Goal: Information Seeking & Learning: Learn about a topic

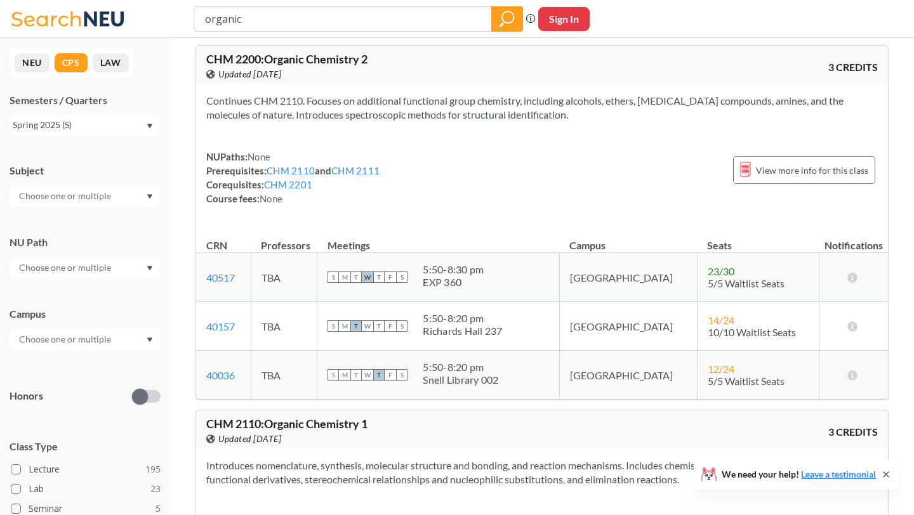
scroll to position [8, 0]
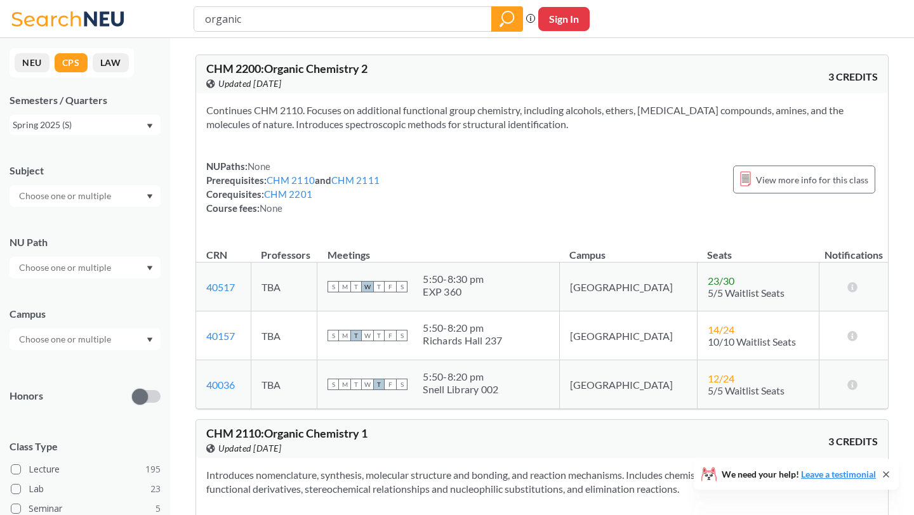
click at [83, 124] on div "Spring 2025 (S)" at bounding box center [79, 125] width 133 height 14
click at [80, 157] on div "Fall 2025 (Q)" at bounding box center [87, 153] width 143 height 14
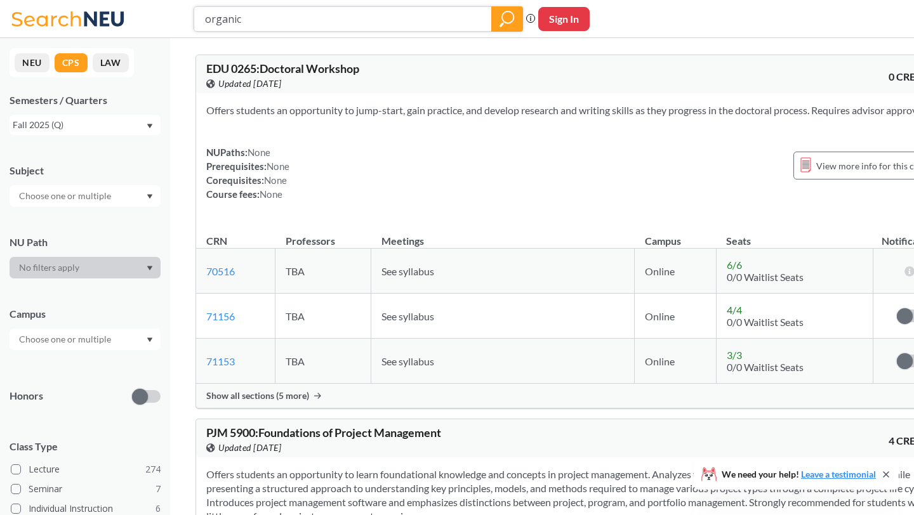
click at [515, 24] on div at bounding box center [507, 18] width 32 height 25
click at [509, 15] on icon "magnifying glass" at bounding box center [506, 19] width 15 height 18
click at [508, 15] on icon "magnifying glass" at bounding box center [506, 19] width 15 height 18
click at [49, 135] on div "NEU CPS LAW Semesters / Quarters Fall 2025 (Q) Subject NU Path Campus Honors Cl…" at bounding box center [85, 276] width 170 height 477
click at [253, 18] on input "organic" at bounding box center [343, 19] width 279 height 22
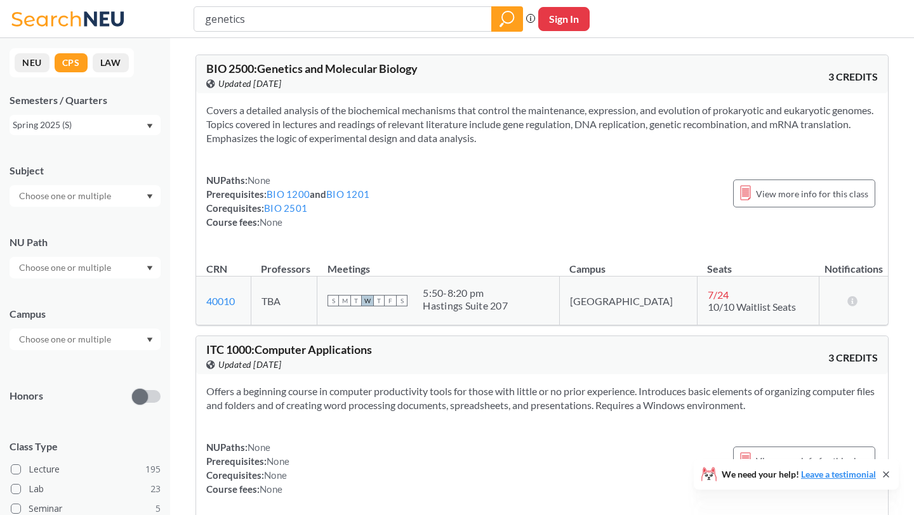
type input "organic"
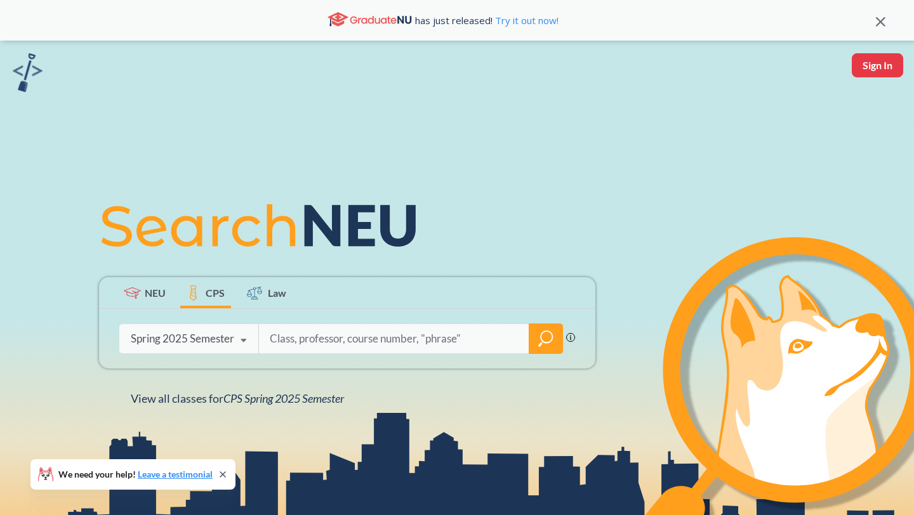
click at [214, 300] on label "CPS" at bounding box center [205, 292] width 51 height 31
click at [218, 337] on div "Spring 2025 Semester" at bounding box center [182, 339] width 103 height 14
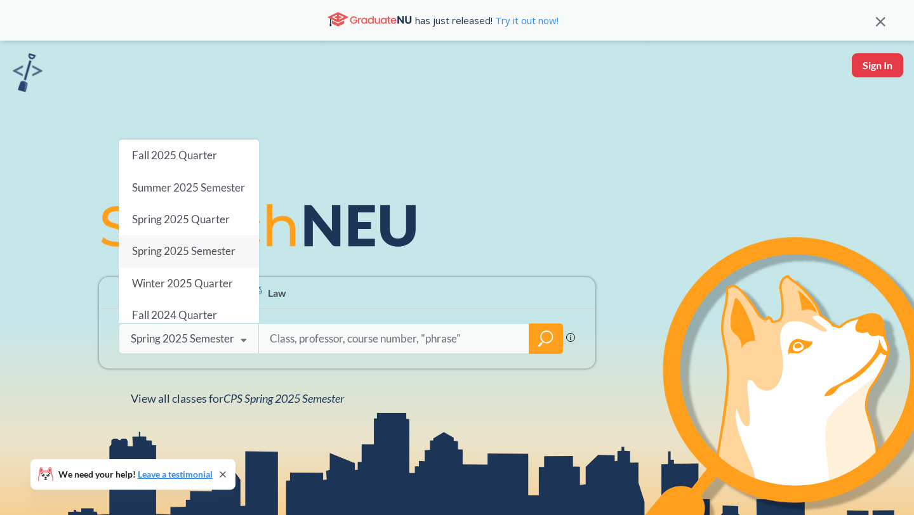
drag, startPoint x: 204, startPoint y: 163, endPoint x: 205, endPoint y: 209, distance: 46.3
click at [204, 196] on div "Fall 2025 Quarter Summer 2025 Semester Spring 2025 Quarter Spring 2025 Semester…" at bounding box center [189, 231] width 140 height 183
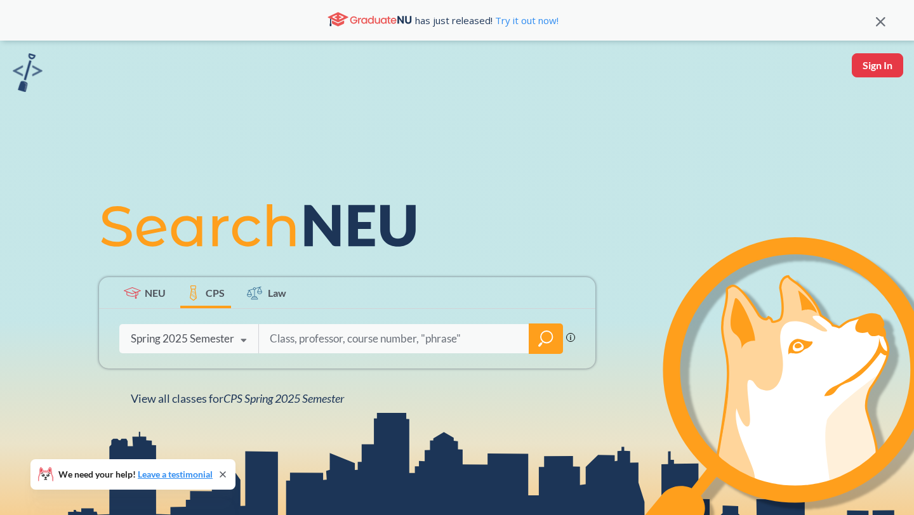
click at [209, 348] on div "Spring 2025 Semester Fall 2025 Quarter Summer 2025 Semester Spring 2025 Quarter…" at bounding box center [188, 339] width 139 height 32
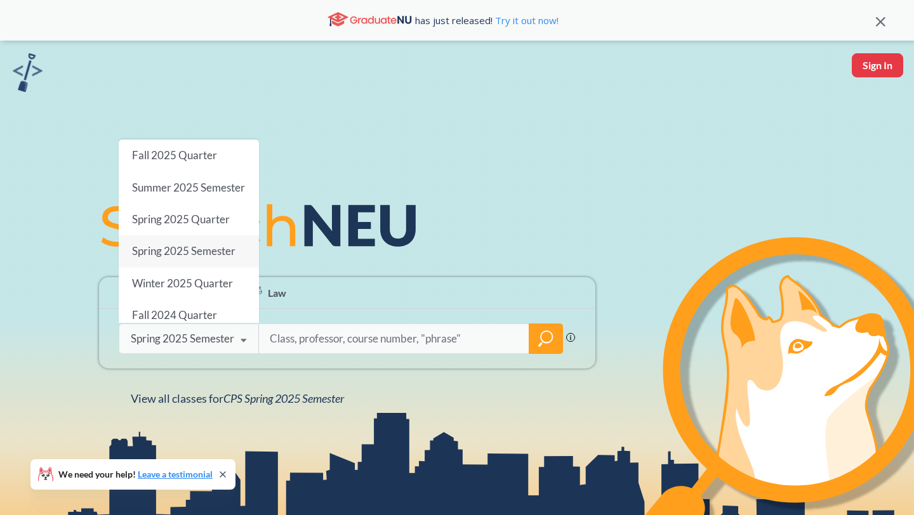
drag, startPoint x: 213, startPoint y: 148, endPoint x: 239, endPoint y: 131, distance: 31.7
click at [239, 133] on div "NEU CPS Law Phrase search guarantees the exact search appears in the results. E…" at bounding box center [457, 298] width 914 height 515
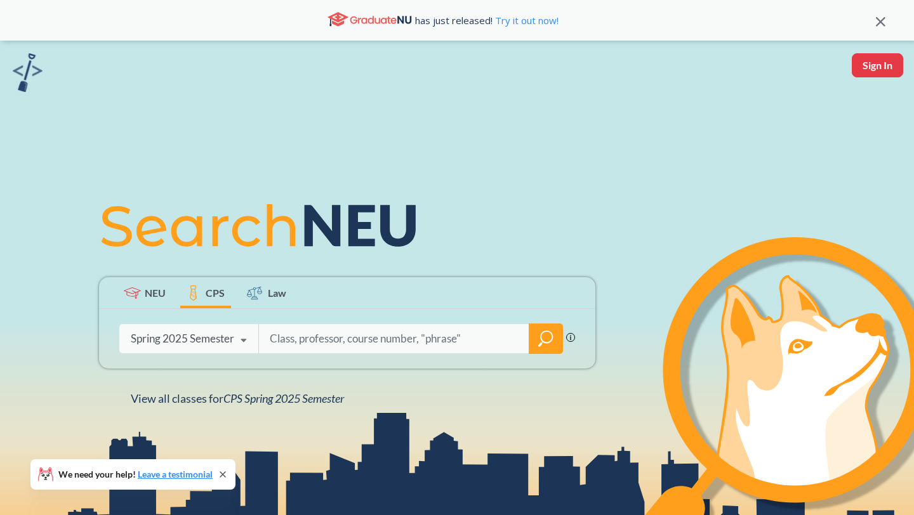
click at [256, 87] on div "NEU CPS Law Phrase search guarantees the exact search appears in the results. E…" at bounding box center [457, 298] width 914 height 515
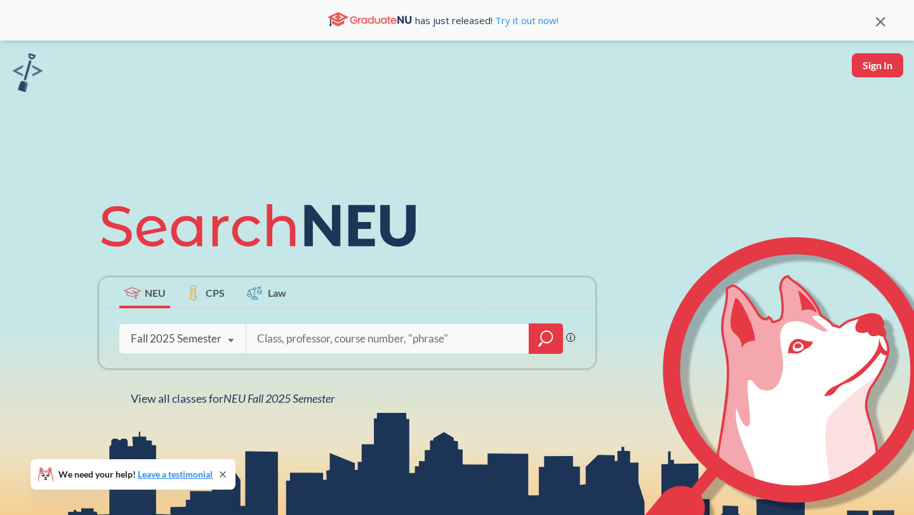
click at [218, 305] on label "CPS" at bounding box center [205, 292] width 51 height 31
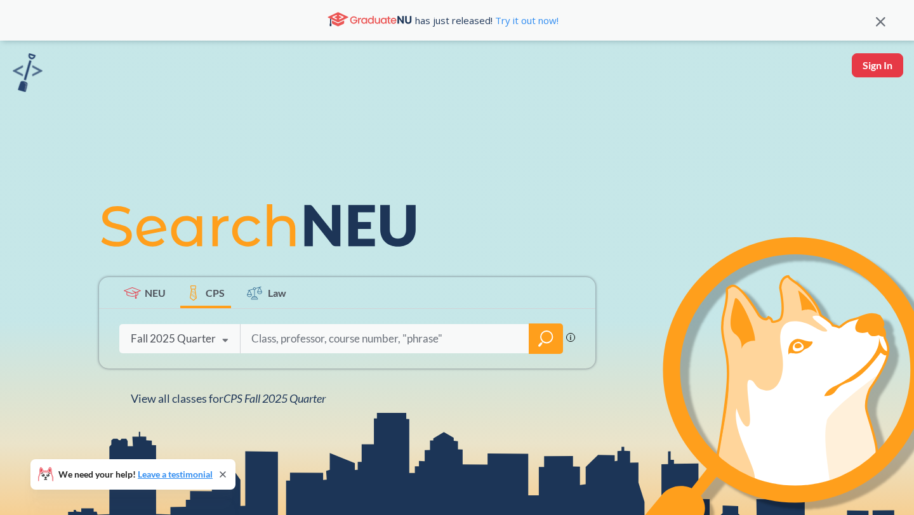
click at [280, 321] on div "Phrase search guarantees the exact search appears in the results. Ex. If you wa…" at bounding box center [347, 339] width 496 height 60
click at [288, 339] on input "search" at bounding box center [385, 339] width 270 height 27
click at [192, 345] on div "Fall 2025 Quarter" at bounding box center [173, 339] width 85 height 14
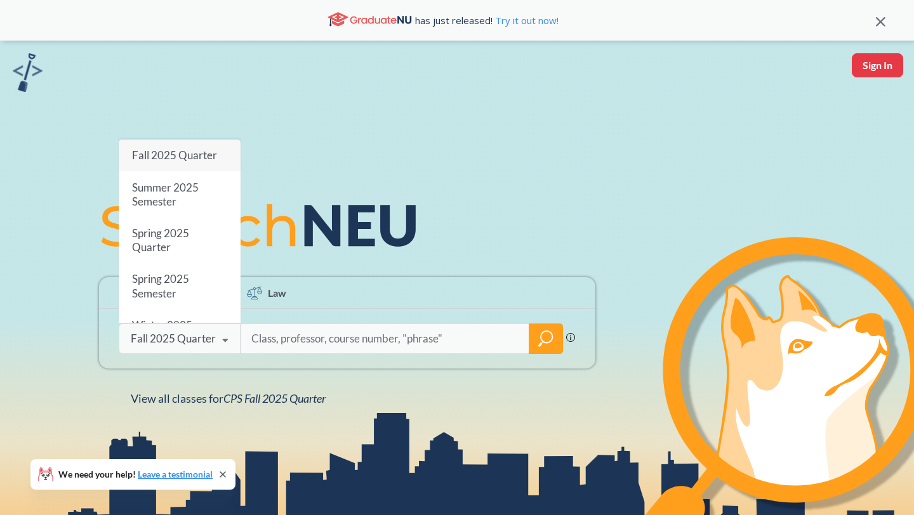
click at [190, 157] on span "Fall 2025 Quarter" at bounding box center [174, 154] width 85 height 13
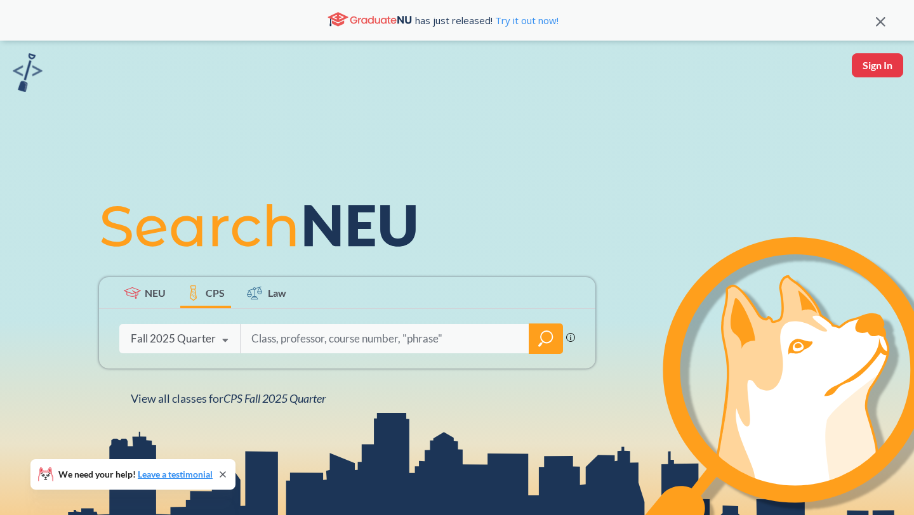
click at [318, 352] on input "search" at bounding box center [385, 339] width 270 height 27
type input "organic"
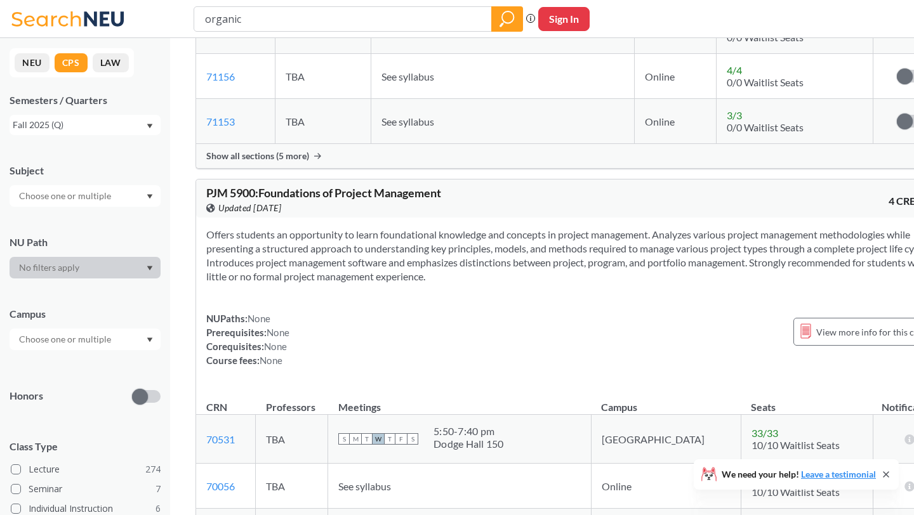
scroll to position [508, 0]
